Goal: Transaction & Acquisition: Purchase product/service

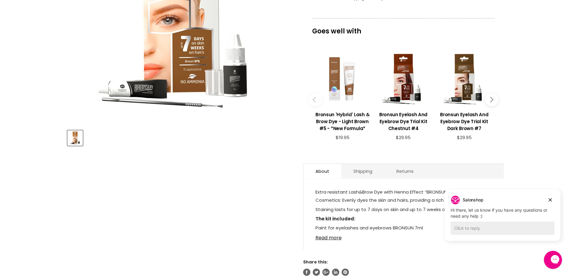
scroll to position [211, 0]
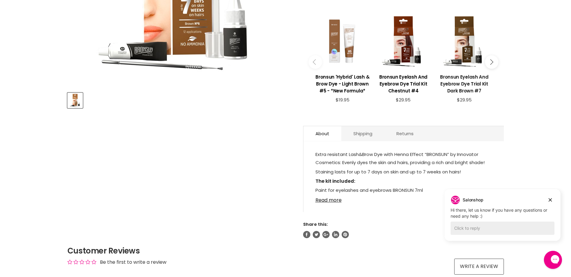
click at [473, 81] on h3 "Bronsun Eyelash And Eyebrow Dye Trial Kit Dark Brown #7" at bounding box center [464, 83] width 55 height 21
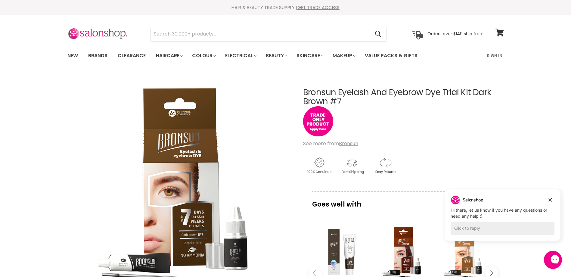
drag, startPoint x: 345, startPoint y: 100, endPoint x: 304, endPoint y: 92, distance: 41.9
click at [304, 92] on h1 "Bronsun Eyelash And Eyebrow Dye Trial Kit Dark Brown #7" at bounding box center [403, 97] width 201 height 19
copy h1 "Bronsun Eyelash And Eyebrow Dye Trial Kit Dark Brown #7"
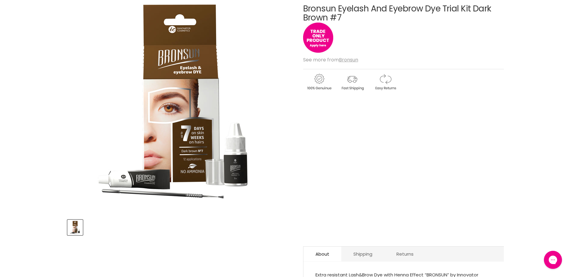
scroll to position [151, 0]
